Goal: Find specific page/section: Find specific page/section

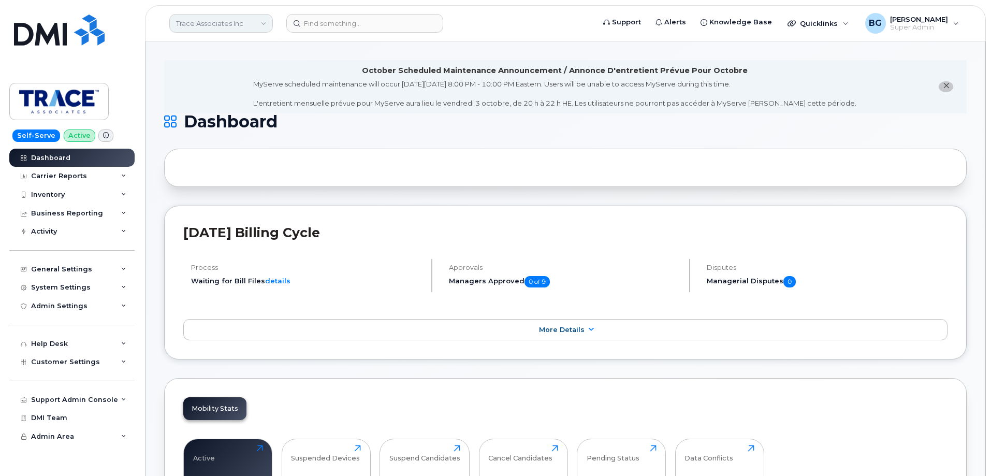
click at [219, 21] on link "Trace Associates Inc" at bounding box center [221, 23] width 104 height 19
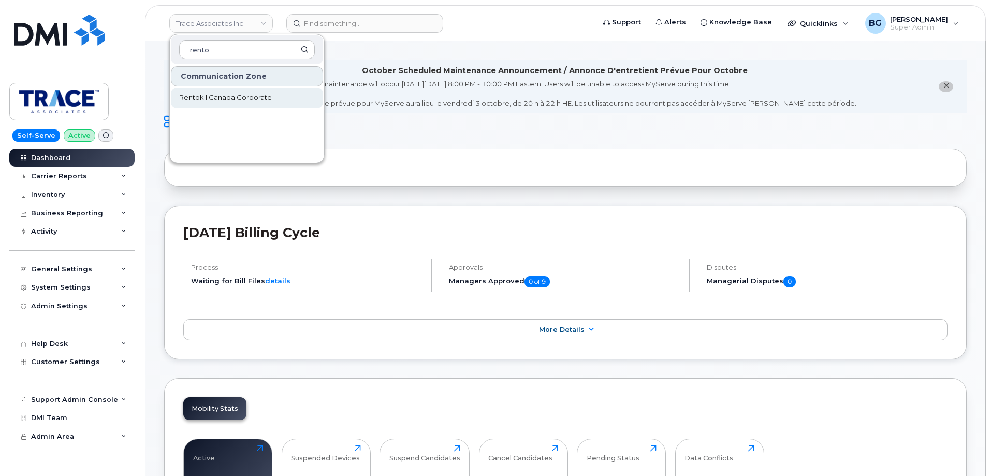
type input "rento"
click at [218, 97] on span "Rentokil Canada Corporate" at bounding box center [225, 98] width 93 height 10
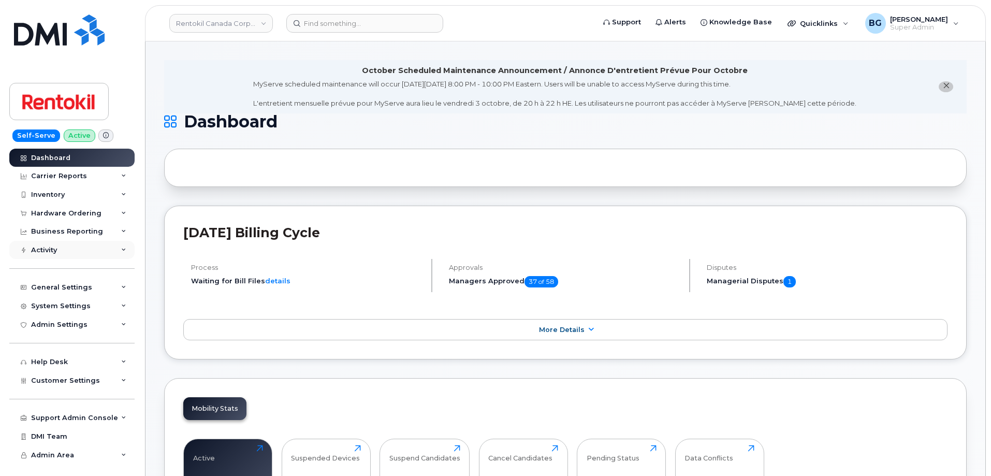
click at [47, 246] on div "Activity" at bounding box center [44, 250] width 26 height 8
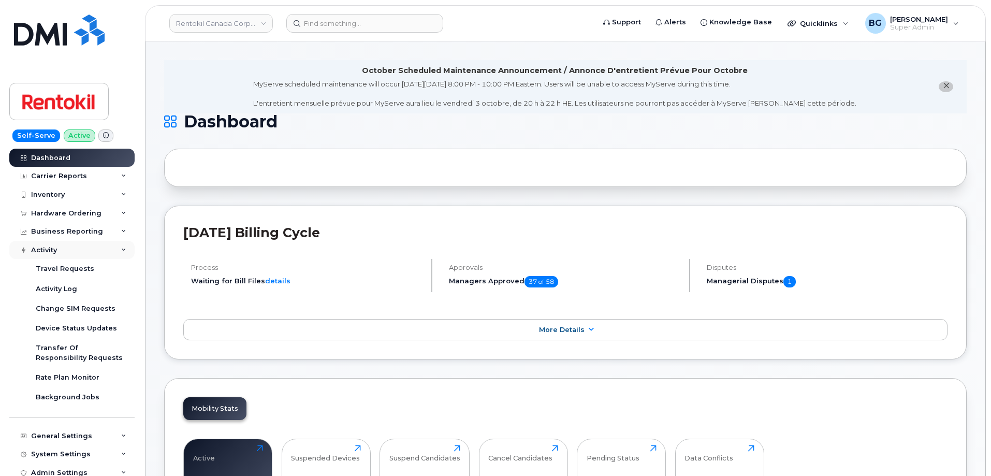
click at [47, 246] on div "Activity" at bounding box center [44, 250] width 26 height 8
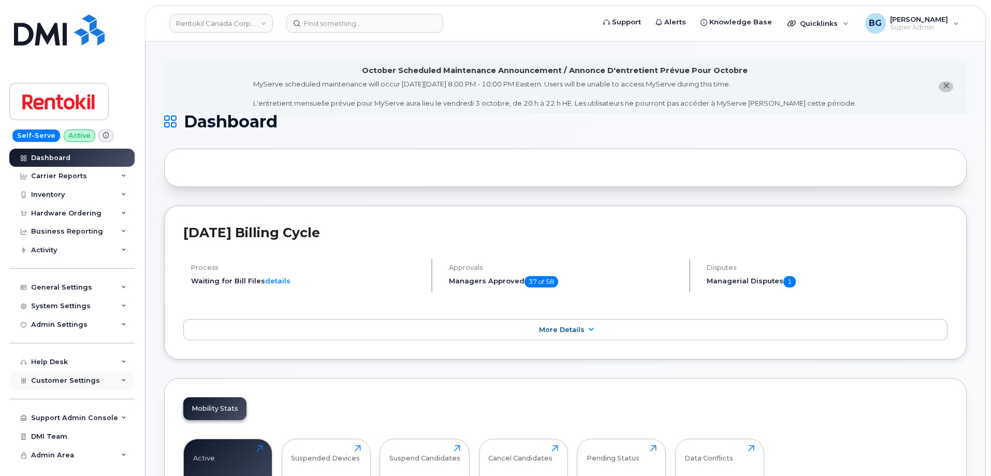
click at [60, 382] on span "Customer Settings" at bounding box center [65, 380] width 69 height 8
click at [53, 401] on div "General" at bounding box center [50, 399] width 28 height 9
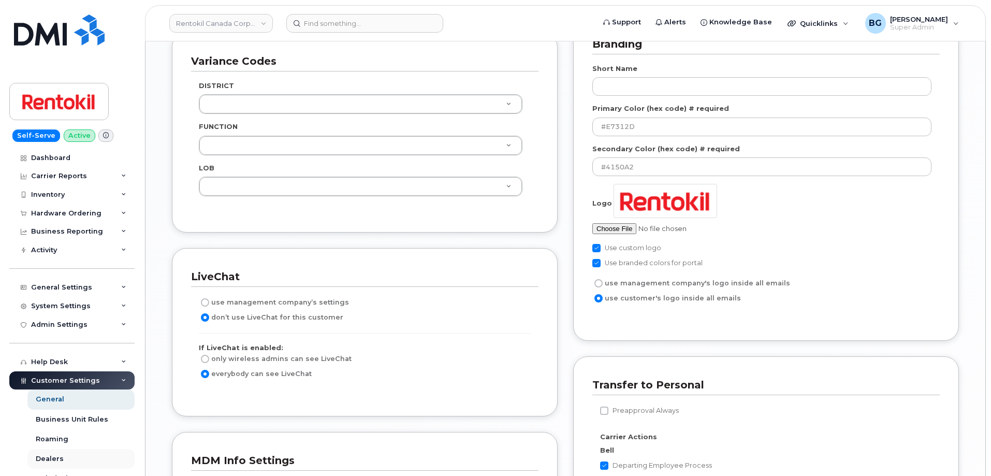
scroll to position [1554, 0]
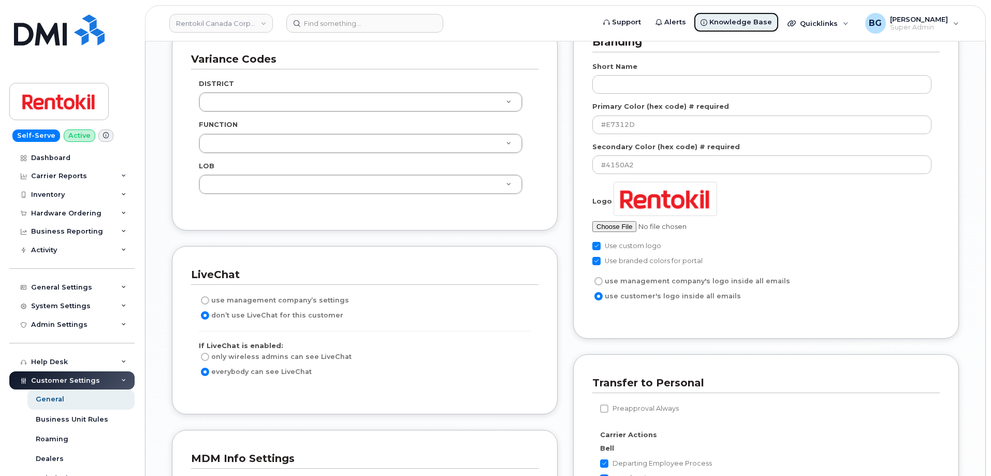
click at [762, 21] on span "Knowledge Base" at bounding box center [740, 22] width 63 height 10
click at [207, 24] on link "Rentokil Canada Corporate" at bounding box center [221, 23] width 104 height 19
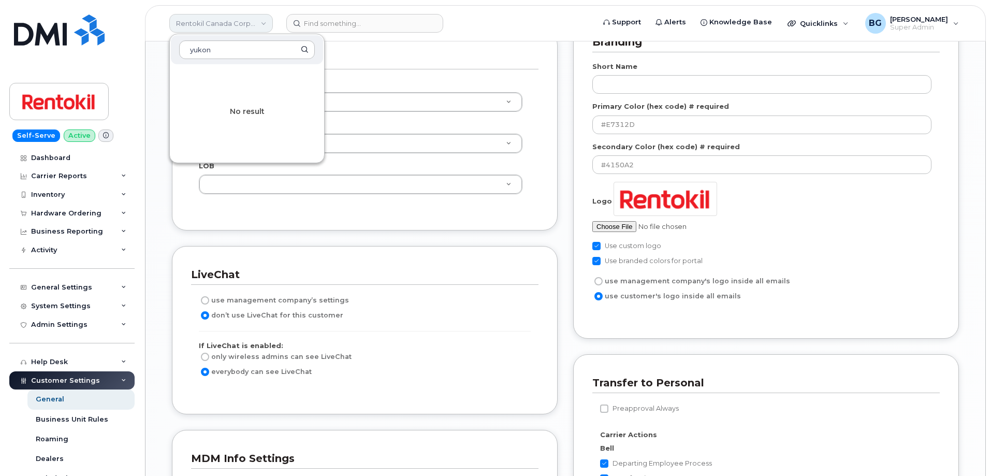
click at [211, 22] on link "Rentokil Canada Corporate" at bounding box center [221, 23] width 104 height 19
type input "yukonytg"
drag, startPoint x: 237, startPoint y: 53, endPoint x: 82, endPoint y: 40, distance: 155.3
click at [145, 40] on div "Rentokil Canada Corporate yukonytg No result Support Alerts Knowledge Base Quic…" at bounding box center [565, 23] width 841 height 36
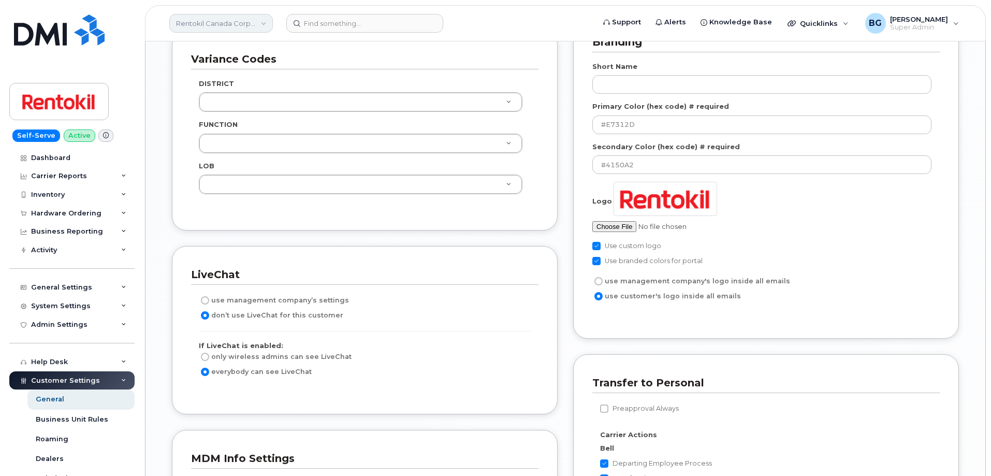
click at [192, 20] on link "Rentokil Canada Corporate" at bounding box center [221, 23] width 104 height 19
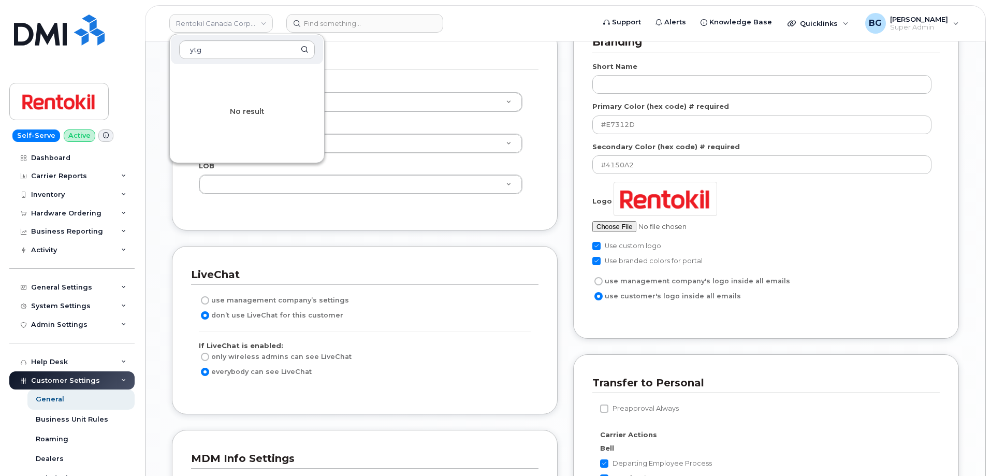
type input "ytg"
click at [359, 30] on input at bounding box center [364, 23] width 157 height 19
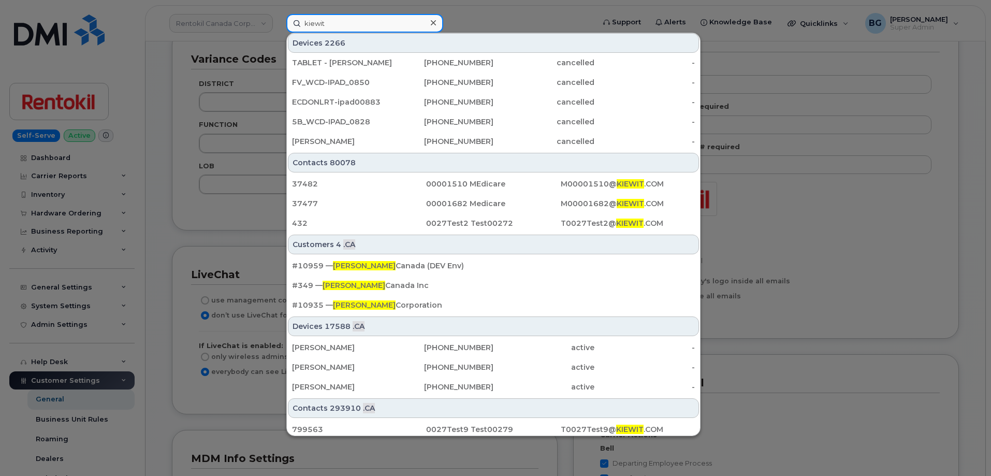
scroll to position [380, 0]
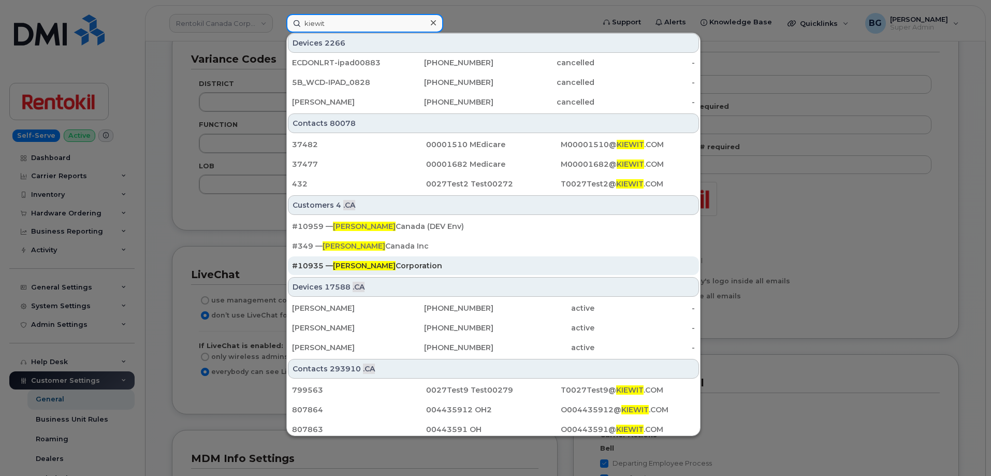
type input "kiewit"
click at [361, 265] on div "#10935 — Kiewit Corporation" at bounding box center [493, 265] width 403 height 10
